Goal: Navigation & Orientation: Find specific page/section

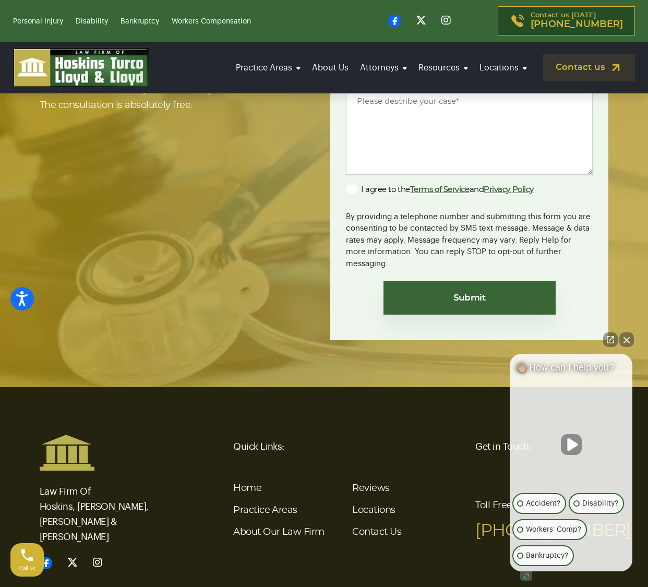
scroll to position [3751, 0]
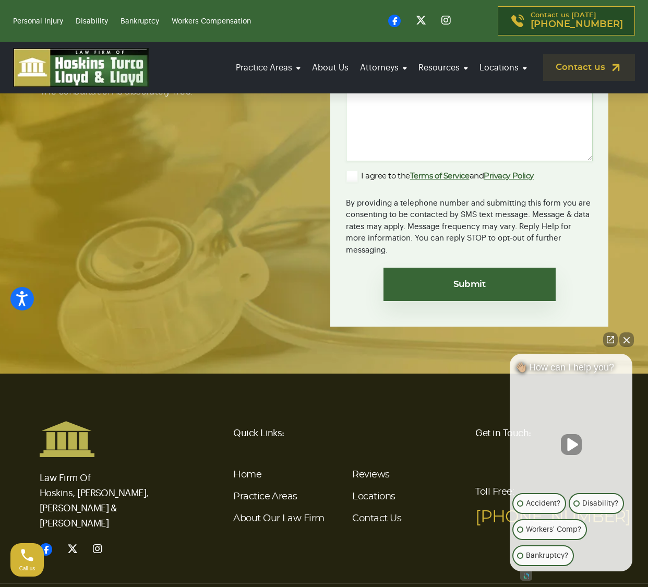
click at [629, 337] on button "Close Intaker Chat Widget" at bounding box center [627, 339] width 15 height 15
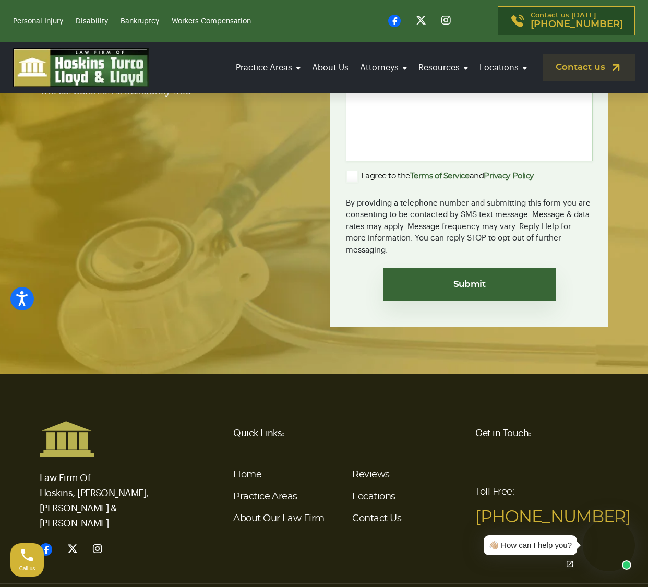
click at [629, 374] on footer "Law Firm Of Hoskins, Turco, Lloyd & Lloyd Quick Links: Home Practice Areas Abou…" at bounding box center [324, 516] width 648 height 284
click at [368, 492] on link "Locations" at bounding box center [373, 496] width 43 height 9
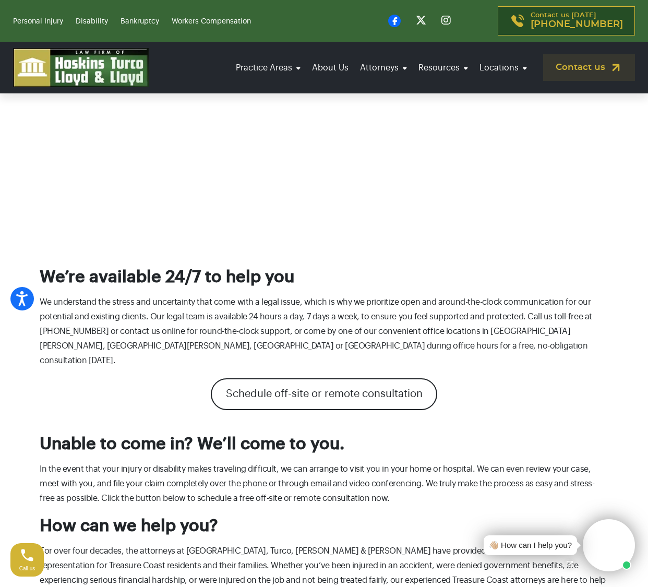
scroll to position [1044, 0]
